Goal: Task Accomplishment & Management: Use online tool/utility

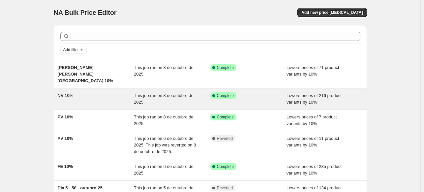
click at [99, 93] on div "NV 10%" at bounding box center [96, 98] width 77 height 13
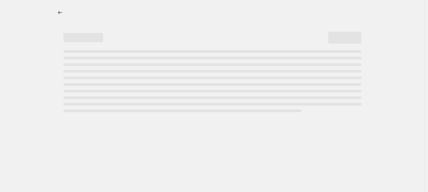
select select "percentage"
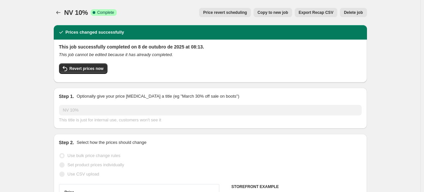
select select "collection"
click at [89, 69] on span "Revert prices now" at bounding box center [87, 68] width 34 height 5
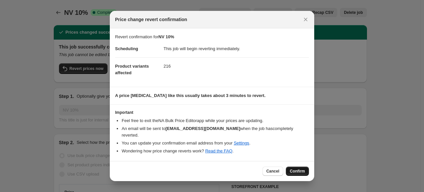
click at [293, 169] on span "Confirm" at bounding box center [297, 171] width 15 height 5
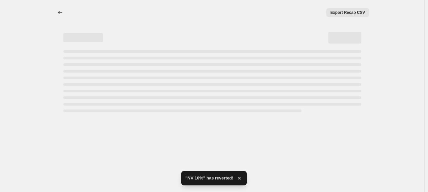
select select "percentage"
select select "collection"
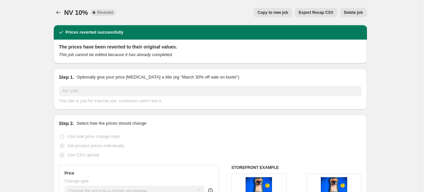
click at [284, 9] on button "Copy to new job" at bounding box center [273, 12] width 39 height 9
select select "percentage"
select select "collection"
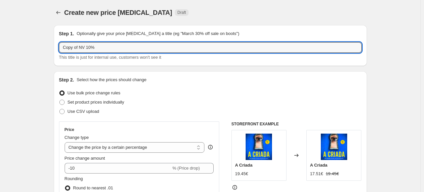
drag, startPoint x: 80, startPoint y: 48, endPoint x: 48, endPoint y: 42, distance: 33.5
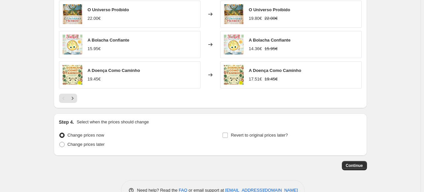
scroll to position [541, 0]
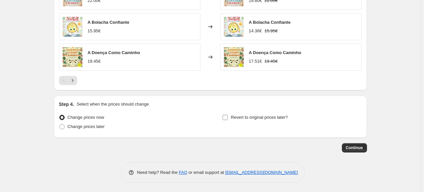
type input "NV 10%"
click at [227, 118] on input "Revert to original prices later?" at bounding box center [225, 117] width 5 height 5
checkbox input "true"
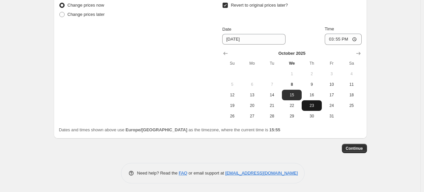
scroll to position [654, 0]
click at [294, 85] on span "8" at bounding box center [292, 83] width 15 height 5
type input "10/8/2025"
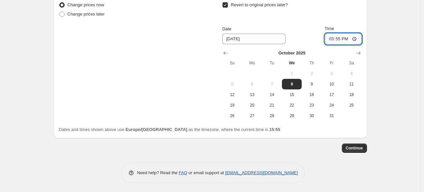
click at [341, 38] on input "15:55" at bounding box center [343, 38] width 37 height 11
type input "23:55"
click at [359, 147] on span "Continue" at bounding box center [354, 147] width 17 height 5
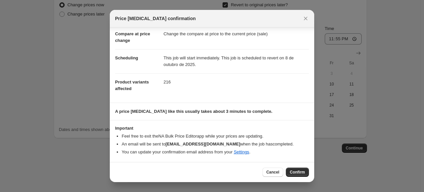
scroll to position [31, 0]
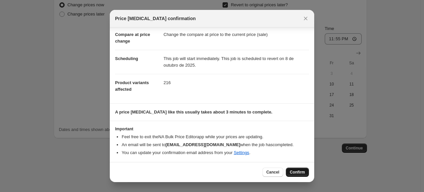
click at [293, 172] on span "Confirm" at bounding box center [297, 172] width 15 height 5
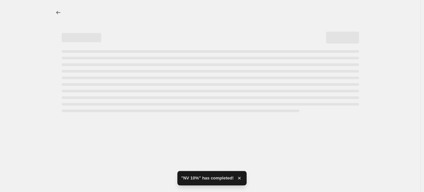
select select "percentage"
select select "collection"
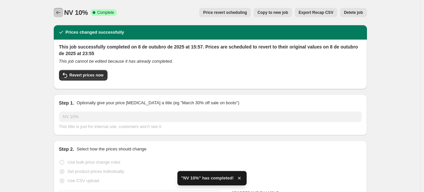
click at [58, 14] on icon "Price change jobs" at bounding box center [58, 12] width 7 height 7
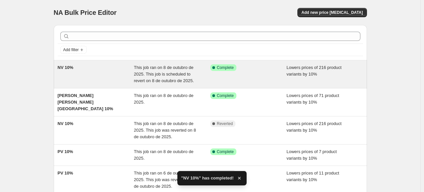
click at [99, 67] on div "NV 10%" at bounding box center [96, 74] width 77 height 20
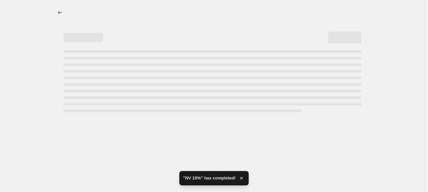
select select "percentage"
select select "collection"
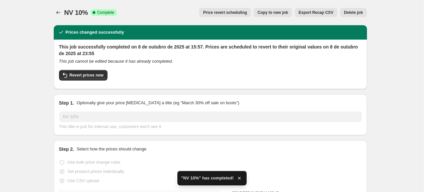
click at [277, 14] on span "Copy to new job" at bounding box center [273, 12] width 31 height 5
select select "percentage"
select select "collection"
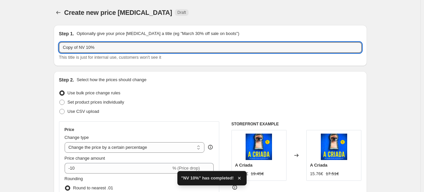
drag, startPoint x: 80, startPoint y: 46, endPoint x: 44, endPoint y: 48, distance: 37.0
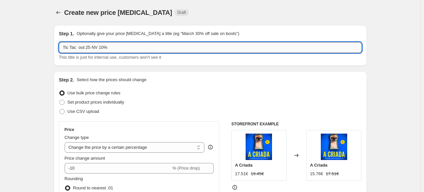
click at [102, 48] on input "Tic Tac out 25 NV 10%" at bounding box center [210, 47] width 303 height 11
click at [80, 49] on input "Tic Tac out 25 NV 20%" at bounding box center [210, 47] width 303 height 11
click at [76, 48] on input "Tic Tac- out 25 NV 20%" at bounding box center [210, 47] width 303 height 11
click at [112, 46] on input "Tic Tac - out 25 NV 20%" at bounding box center [210, 47] width 303 height 11
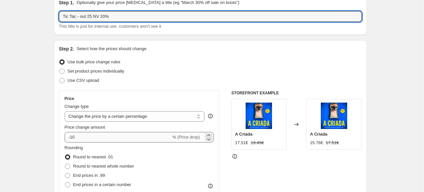
scroll to position [66, 0]
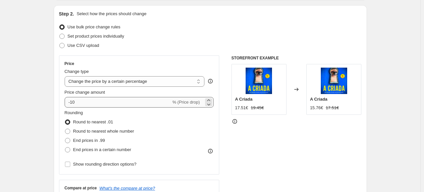
type input "Tic Tac - out 25 NV 20%"
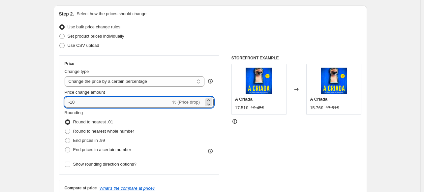
click at [73, 103] on input "-10" at bounding box center [118, 102] width 107 height 11
type input "-20"
click at [305, 144] on div "STOREFRONT EXAMPLE A Criada 17.51€ 19.45€ Changed to A Criada 15.76€ 17.51€" at bounding box center [297, 136] width 130 height 162
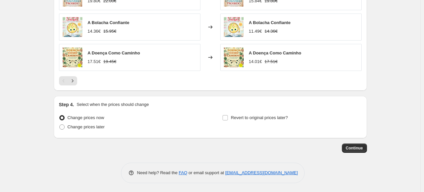
scroll to position [541, 0]
click at [65, 126] on span at bounding box center [61, 126] width 5 height 5
click at [60, 124] on input "Change prices later" at bounding box center [59, 124] width 0 height 0
radio input "true"
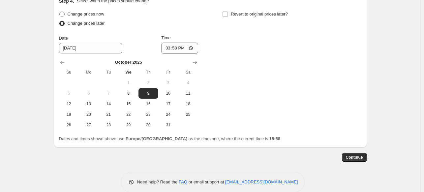
scroll to position [654, 0]
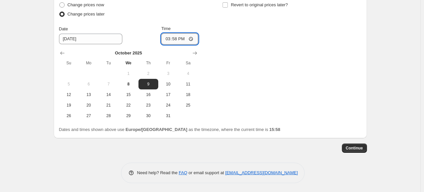
click at [178, 40] on input "15:58" at bounding box center [179, 38] width 37 height 11
type input "00:01"
click at [228, 5] on input "Revert to original prices later?" at bounding box center [225, 4] width 5 height 5
checkbox input "true"
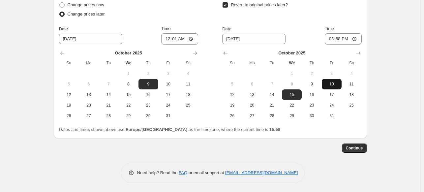
click at [331, 84] on span "10" at bounding box center [332, 83] width 15 height 5
type input "10/10/2025"
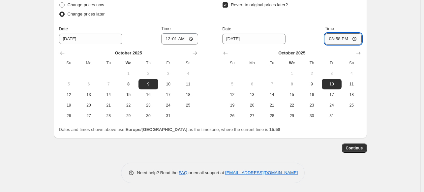
click at [341, 40] on input "15:58" at bounding box center [343, 38] width 37 height 11
type input "00:01"
click at [358, 147] on span "Continue" at bounding box center [354, 147] width 17 height 5
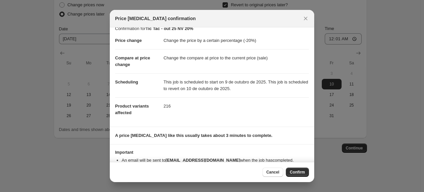
scroll to position [0, 0]
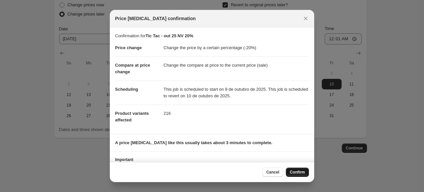
click at [301, 171] on span "Confirm" at bounding box center [297, 172] width 15 height 5
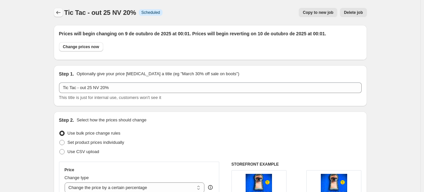
click at [59, 13] on icon "Price change jobs" at bounding box center [58, 12] width 7 height 7
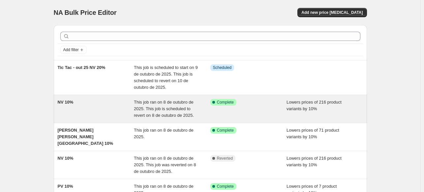
click at [97, 103] on div "NV 10%" at bounding box center [96, 109] width 77 height 20
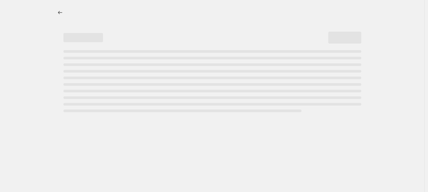
select select "percentage"
select select "collection"
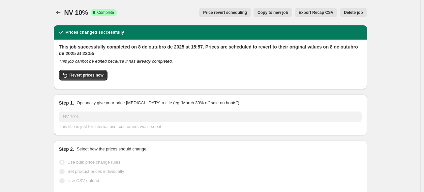
click at [276, 13] on span "Copy to new job" at bounding box center [273, 12] width 31 height 5
select select "percentage"
select select "collection"
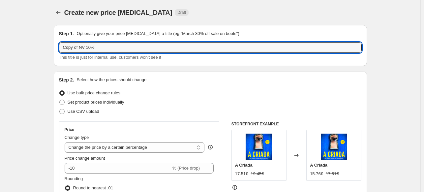
drag, startPoint x: 81, startPoint y: 47, endPoint x: 51, endPoint y: 43, distance: 30.3
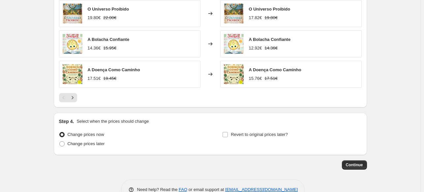
scroll to position [541, 0]
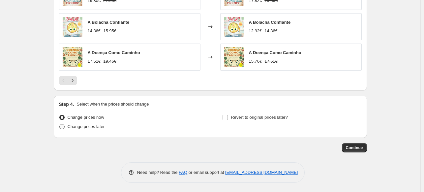
type input "NV 10%"
click at [62, 126] on span at bounding box center [61, 126] width 5 height 5
click at [60, 124] on input "Change prices later" at bounding box center [59, 124] width 0 height 0
radio input "true"
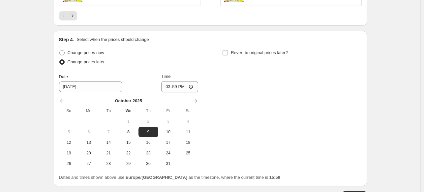
scroll to position [607, 0]
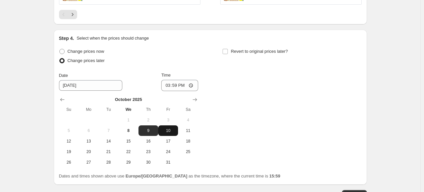
click at [174, 129] on span "10" at bounding box center [168, 130] width 15 height 5
type input "10/10/2025"
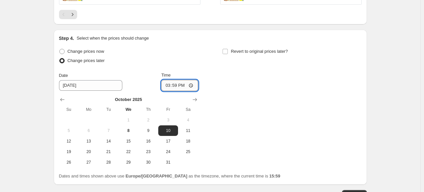
click at [179, 85] on input "15:59" at bounding box center [179, 85] width 37 height 11
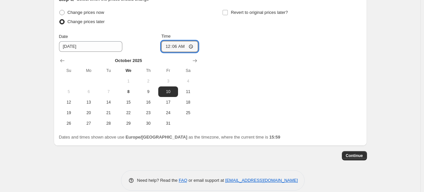
scroll to position [654, 0]
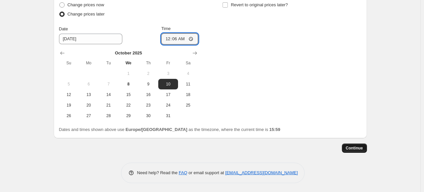
click at [350, 148] on span "Continue" at bounding box center [354, 147] width 17 height 5
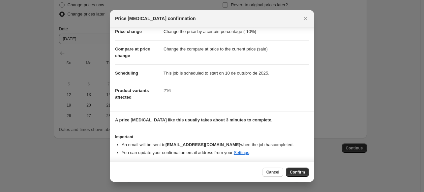
scroll to position [0, 0]
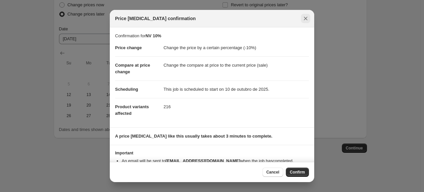
click at [304, 20] on icon "Close" at bounding box center [306, 18] width 7 height 7
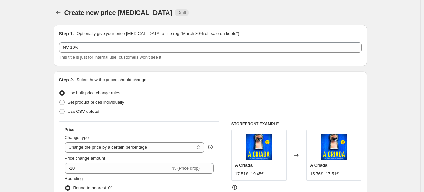
scroll to position [654, 0]
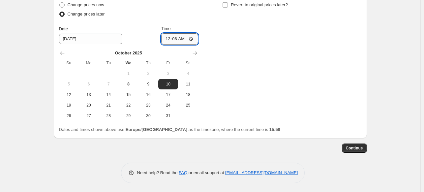
click at [185, 38] on input "00:06" at bounding box center [179, 38] width 37 height 11
type input "00:07"
click at [351, 148] on span "Continue" at bounding box center [354, 147] width 17 height 5
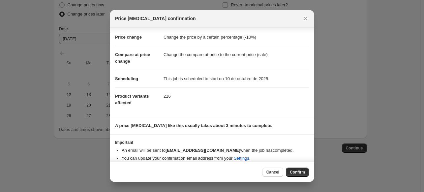
scroll to position [16, 0]
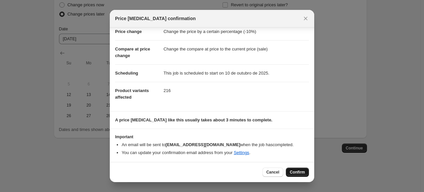
click at [297, 172] on span "Confirm" at bounding box center [297, 172] width 15 height 5
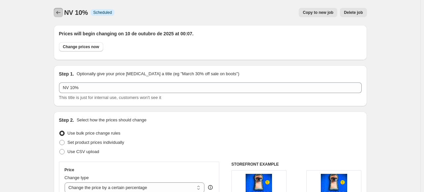
click at [59, 13] on icon "Price change jobs" at bounding box center [58, 12] width 7 height 7
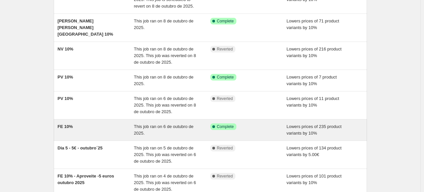
scroll to position [132, 0]
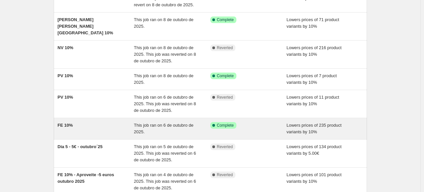
click at [100, 122] on div "FE 10%" at bounding box center [96, 128] width 77 height 13
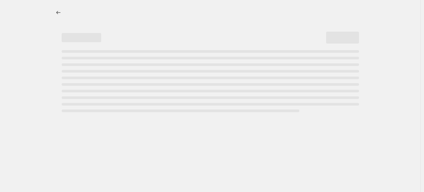
select select "percentage"
select select "collection"
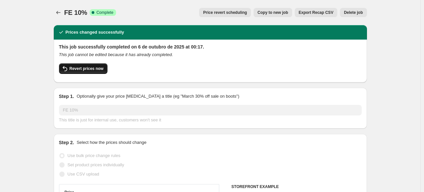
click at [92, 68] on span "Revert prices now" at bounding box center [87, 68] width 34 height 5
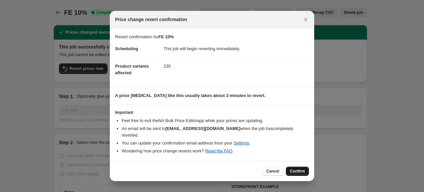
click at [299, 169] on span "Confirm" at bounding box center [297, 171] width 15 height 5
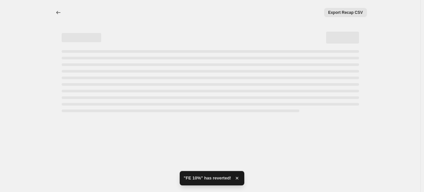
select select "percentage"
select select "collection"
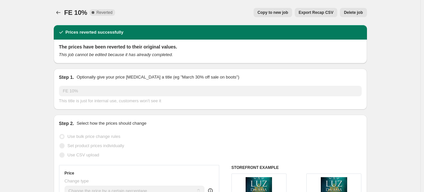
click at [280, 12] on span "Copy to new job" at bounding box center [273, 12] width 31 height 5
select select "percentage"
select select "collection"
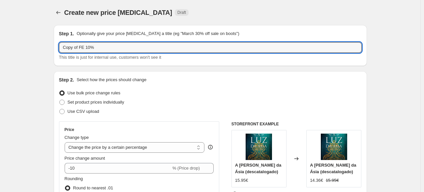
drag, startPoint x: 80, startPoint y: 47, endPoint x: 56, endPoint y: 45, distance: 24.9
click at [56, 45] on div "Step 1. Optionally give your price change job a title (eg "March 30% off sale o…" at bounding box center [210, 45] width 313 height 41
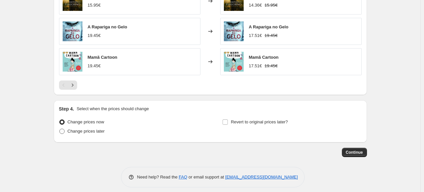
scroll to position [541, 0]
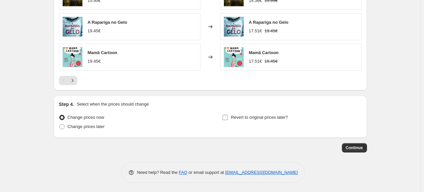
type input "FE 10%"
click at [228, 117] on input "Revert to original prices later?" at bounding box center [225, 117] width 5 height 5
checkbox input "true"
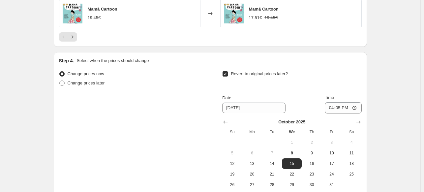
scroll to position [640, 0]
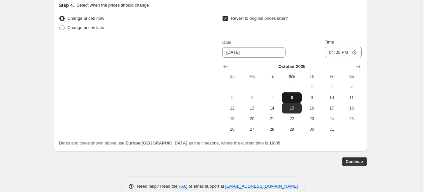
click at [293, 97] on span "8" at bounding box center [292, 97] width 15 height 5
type input "10/8/2025"
click at [341, 51] on input "16:05" at bounding box center [343, 52] width 37 height 11
type input "23:45"
click at [360, 161] on span "Continue" at bounding box center [354, 161] width 17 height 5
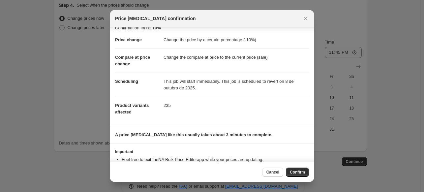
scroll to position [31, 0]
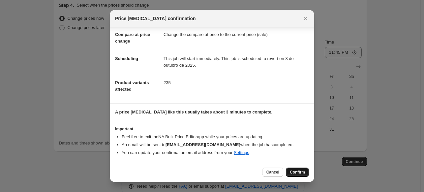
click at [302, 174] on span "Confirm" at bounding box center [297, 172] width 15 height 5
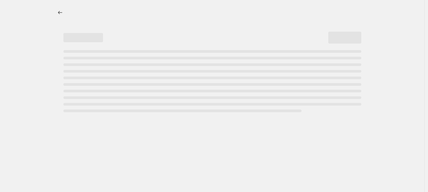
select select "percentage"
select select "collection"
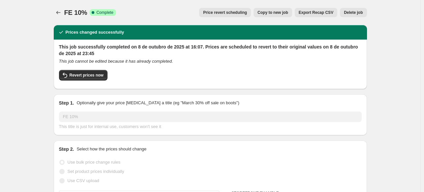
click at [273, 13] on span "Copy to new job" at bounding box center [273, 12] width 31 height 5
select select "percentage"
select select "collection"
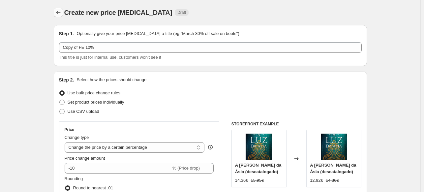
click at [60, 11] on icon "Price change jobs" at bounding box center [58, 12] width 7 height 7
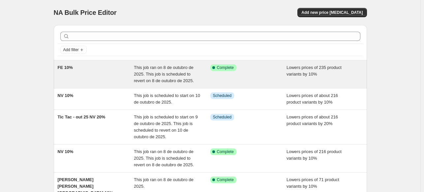
click at [121, 72] on div "FE 10%" at bounding box center [96, 74] width 77 height 20
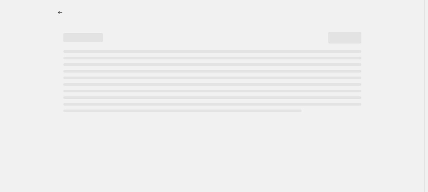
select select "percentage"
select select "collection"
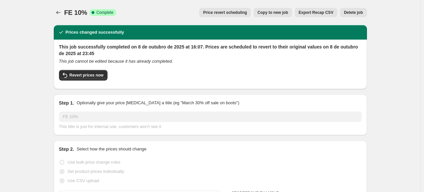
click at [271, 14] on span "Copy to new job" at bounding box center [273, 12] width 31 height 5
select select "percentage"
select select "collection"
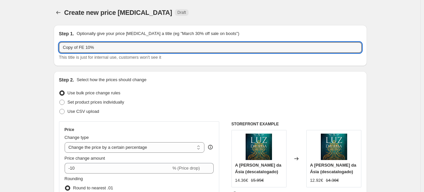
drag, startPoint x: 80, startPoint y: 48, endPoint x: 57, endPoint y: 47, distance: 22.8
click at [57, 47] on div "Step 1. Optionally give your price change job a title (eg "March 30% off sale o…" at bounding box center [210, 45] width 313 height 41
click at [102, 48] on input "Tic Tac out 25 - FE 10%" at bounding box center [210, 47] width 303 height 11
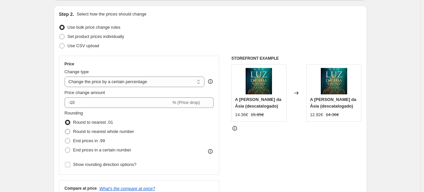
scroll to position [66, 0]
type input "Tic Tac out 25 - FE 20%"
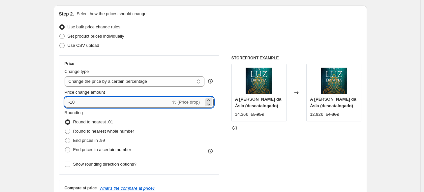
click at [73, 101] on input "-10" at bounding box center [118, 102] width 107 height 11
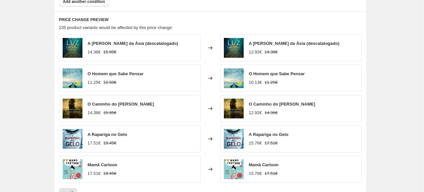
scroll to position [541, 0]
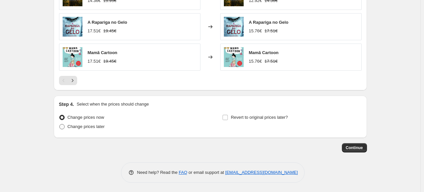
type input "-20"
click at [62, 127] on span at bounding box center [61, 126] width 5 height 5
click at [60, 124] on input "Change prices later" at bounding box center [59, 124] width 0 height 0
radio input "true"
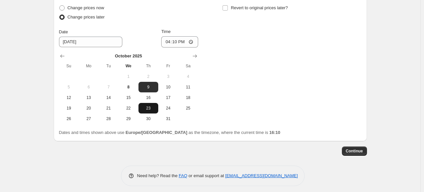
scroll to position [654, 0]
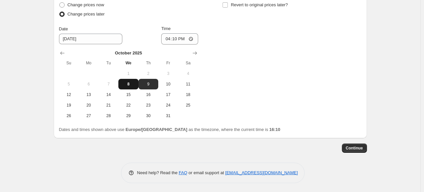
click at [132, 84] on span "8" at bounding box center [128, 83] width 15 height 5
type input "10/8/2025"
click at [179, 39] on input "16:10" at bounding box center [179, 38] width 37 height 11
type input "23:50"
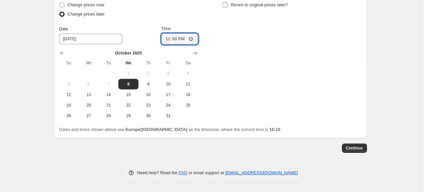
click at [227, 5] on input "Revert to original prices later?" at bounding box center [225, 4] width 5 height 5
checkbox input "true"
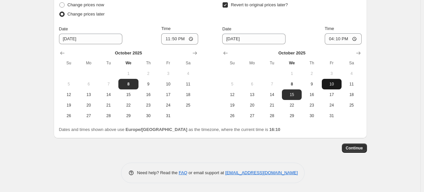
click at [332, 84] on span "10" at bounding box center [332, 83] width 15 height 5
type input "10/10/2025"
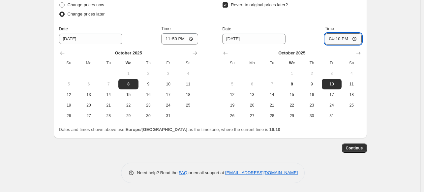
click at [342, 39] on input "16:10" at bounding box center [343, 38] width 37 height 11
type input "00:11"
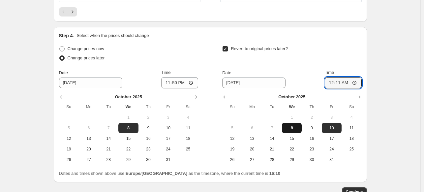
scroll to position [621, 0]
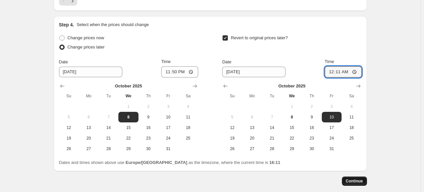
click at [360, 181] on span "Continue" at bounding box center [354, 180] width 17 height 5
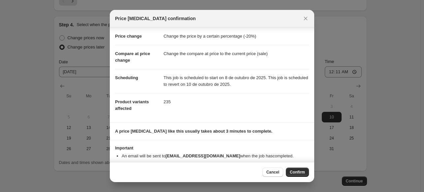
scroll to position [23, 0]
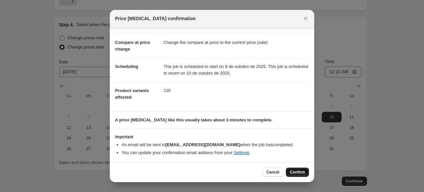
click at [300, 173] on span "Confirm" at bounding box center [297, 172] width 15 height 5
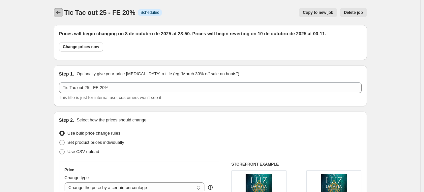
click at [58, 11] on icon "Price change jobs" at bounding box center [58, 12] width 7 height 7
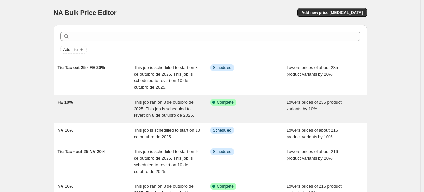
click at [113, 104] on div "FE 10%" at bounding box center [96, 109] width 77 height 20
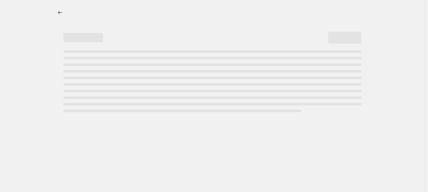
select select "percentage"
select select "collection"
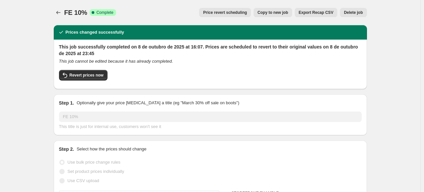
click at [276, 13] on span "Copy to new job" at bounding box center [273, 12] width 31 height 5
select select "percentage"
select select "collection"
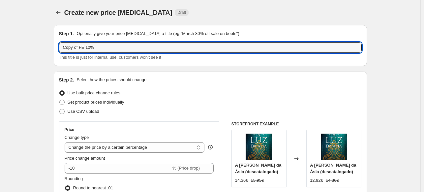
drag, startPoint x: 80, startPoint y: 47, endPoint x: 58, endPoint y: 46, distance: 22.5
click at [58, 46] on div "Step 1. Optionally give your price change job a title (eg "March 30% off sale o…" at bounding box center [210, 45] width 313 height 41
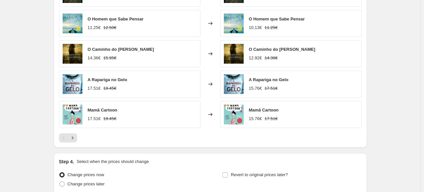
scroll to position [541, 0]
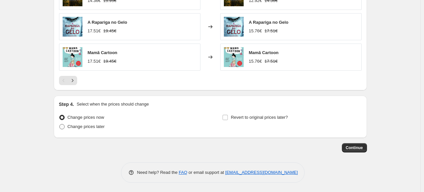
type input "FE 10%"
click at [64, 127] on span at bounding box center [61, 126] width 5 height 5
click at [60, 124] on input "Change prices later" at bounding box center [59, 124] width 0 height 0
radio input "true"
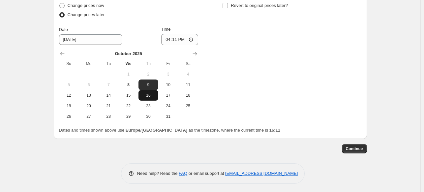
scroll to position [654, 0]
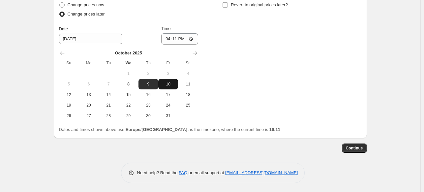
click at [167, 81] on span "10" at bounding box center [168, 83] width 15 height 5
type input "10/10/2025"
click at [178, 39] on input "16:11" at bounding box center [179, 38] width 37 height 11
type input "00:20"
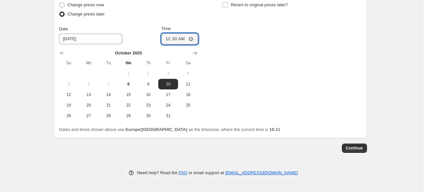
click at [218, 70] on div "Change prices now Change prices later Date 10/10/2025 Time 00:20 October 2025 S…" at bounding box center [210, 60] width 303 height 121
click at [356, 147] on span "Continue" at bounding box center [354, 147] width 17 height 5
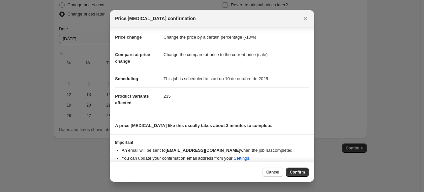
scroll to position [16, 0]
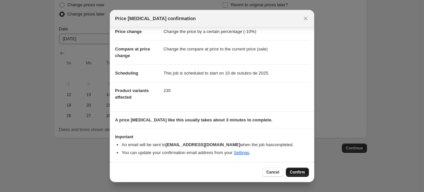
click at [301, 172] on span "Confirm" at bounding box center [297, 172] width 15 height 5
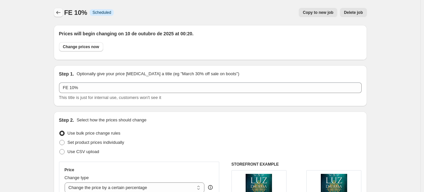
click at [60, 13] on icon "Price change jobs" at bounding box center [58, 12] width 7 height 7
